Goal: Task Accomplishment & Management: Complete application form

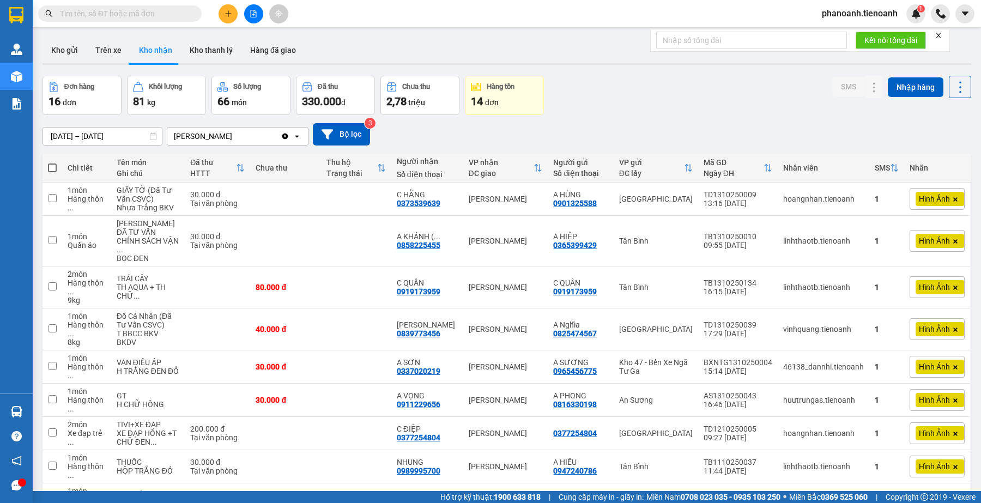
click at [134, 11] on input "text" at bounding box center [124, 14] width 129 height 12
paste input "0905555193"
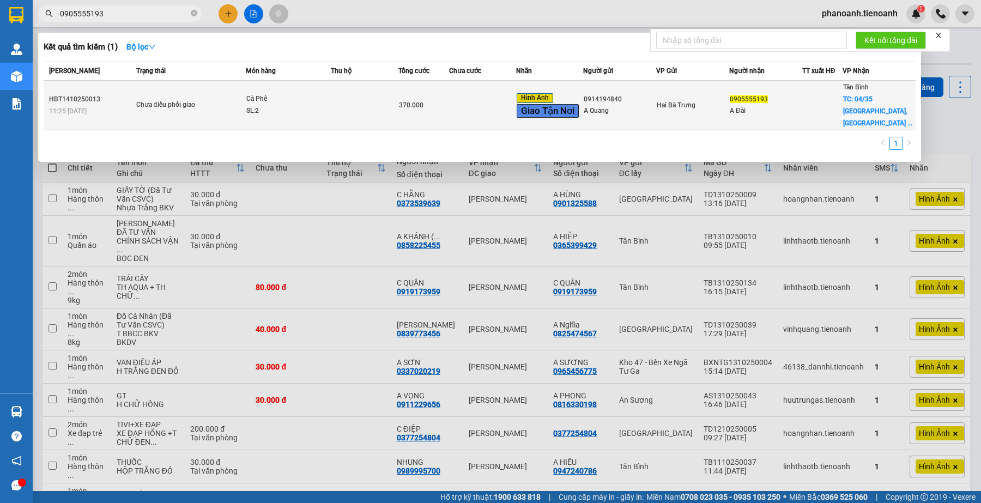
type input "0905555193"
click at [466, 89] on td at bounding box center [483, 106] width 68 height 50
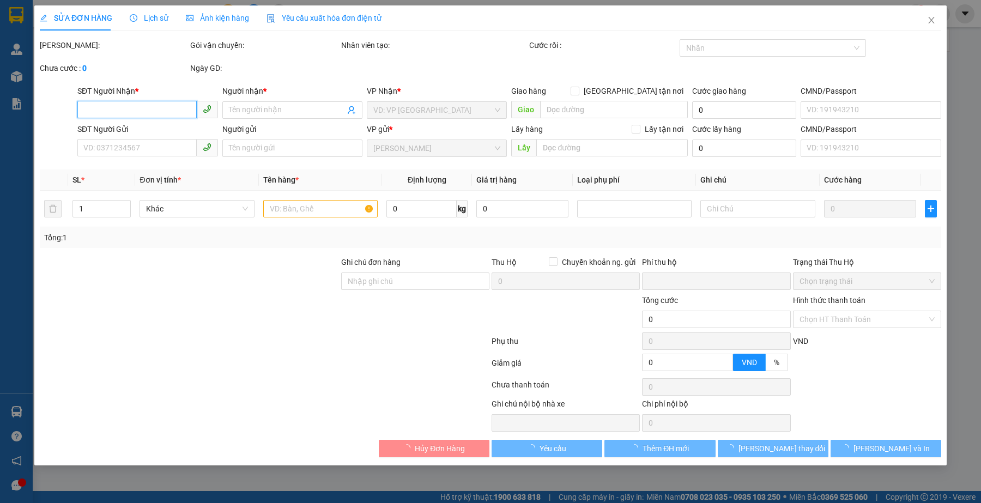
type input "0905555193"
type input "A Đài"
checkbox input "true"
type input "04/35 [GEOGRAPHIC_DATA], [GEOGRAPHIC_DATA] A, [GEOGRAPHIC_DATA], [GEOGRAPHIC_DA…"
type input "0914194840"
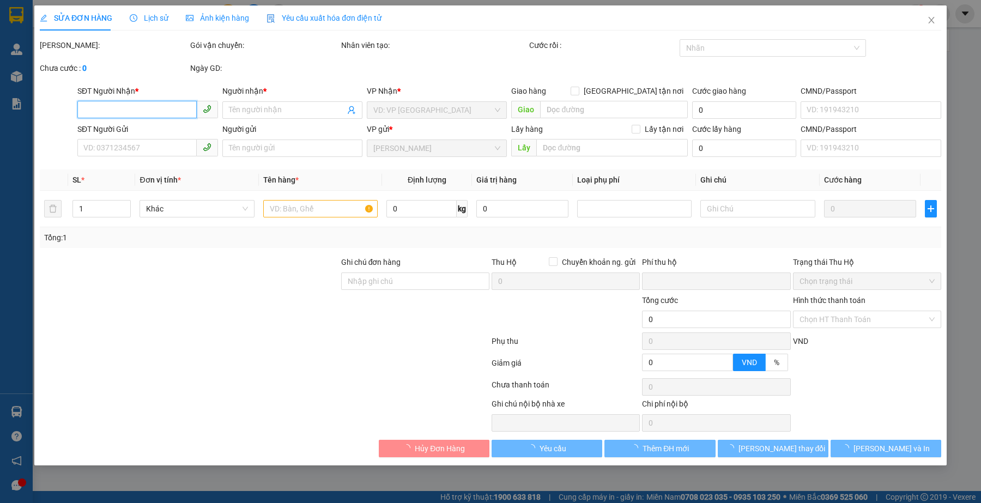
type input "A Quang"
type input "35/4 Ao Đôi, Phường Bình Trị Đông A, Quận Bình Tân, Thành phố Hồ Chí Minh( địa…"
type input "0"
type input "370.000"
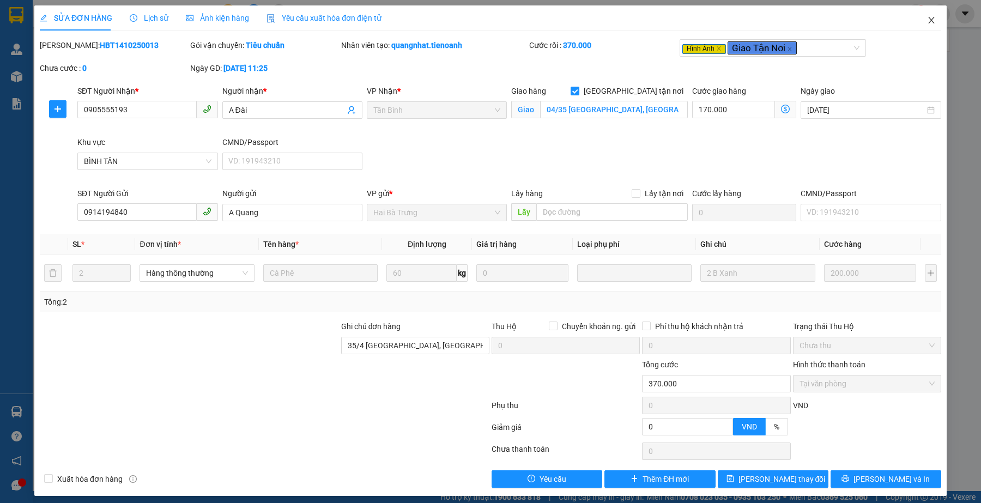
click at [916, 19] on span "Close" at bounding box center [931, 20] width 31 height 31
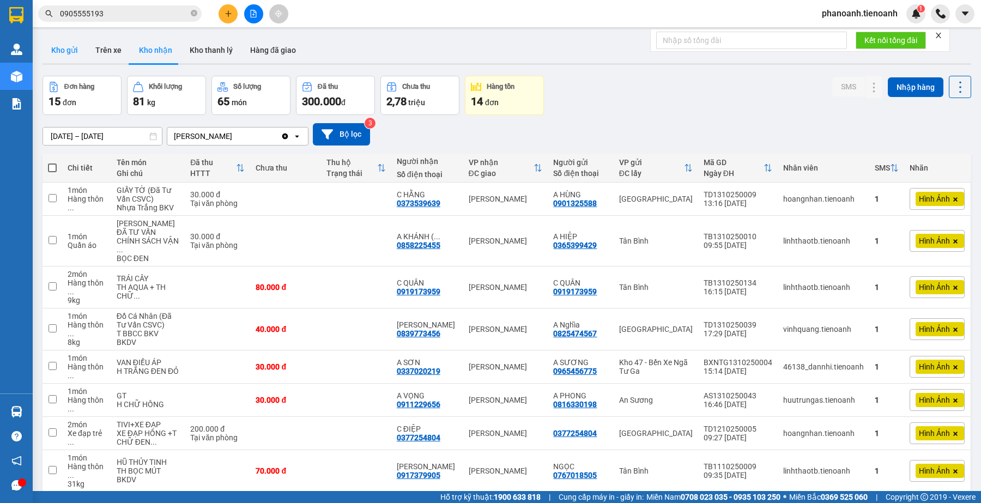
click at [80, 52] on button "Kho gửi" at bounding box center [65, 50] width 44 height 26
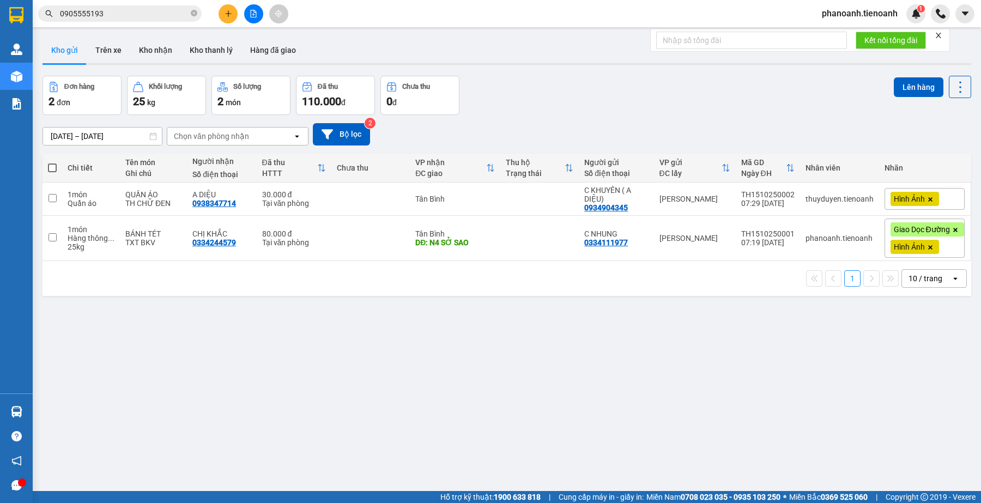
click at [407, 334] on div "ver 1.8.147 Kho gửi Trên xe Kho nhận Kho thanh lý Hàng đã giao Đơn hàng 2 đơn K…" at bounding box center [506, 284] width 937 height 503
click at [307, 355] on div "ver 1.8.147 Kho gửi Trên xe Kho nhận Kho thanh lý Hàng đã giao Đơn hàng 2 đơn K…" at bounding box center [506, 284] width 937 height 503
